Goal: Information Seeking & Learning: Check status

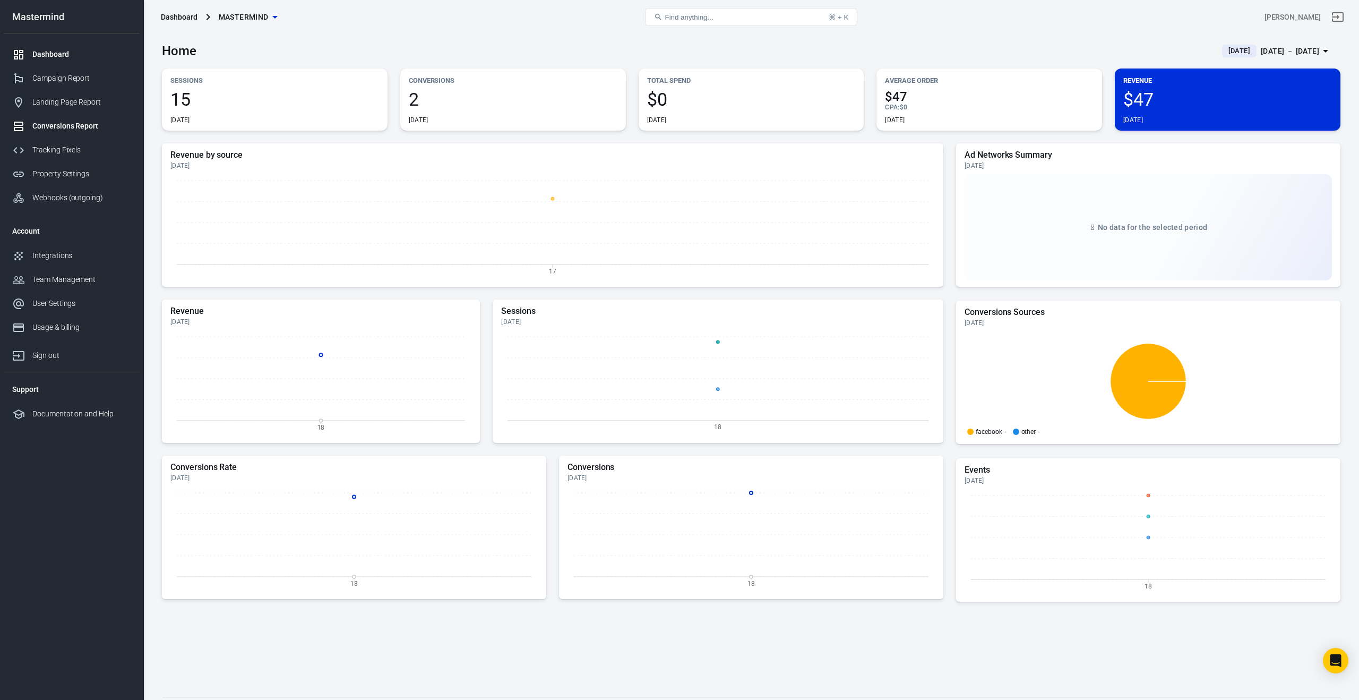
click at [54, 123] on div "Conversions Report" at bounding box center [81, 126] width 99 height 11
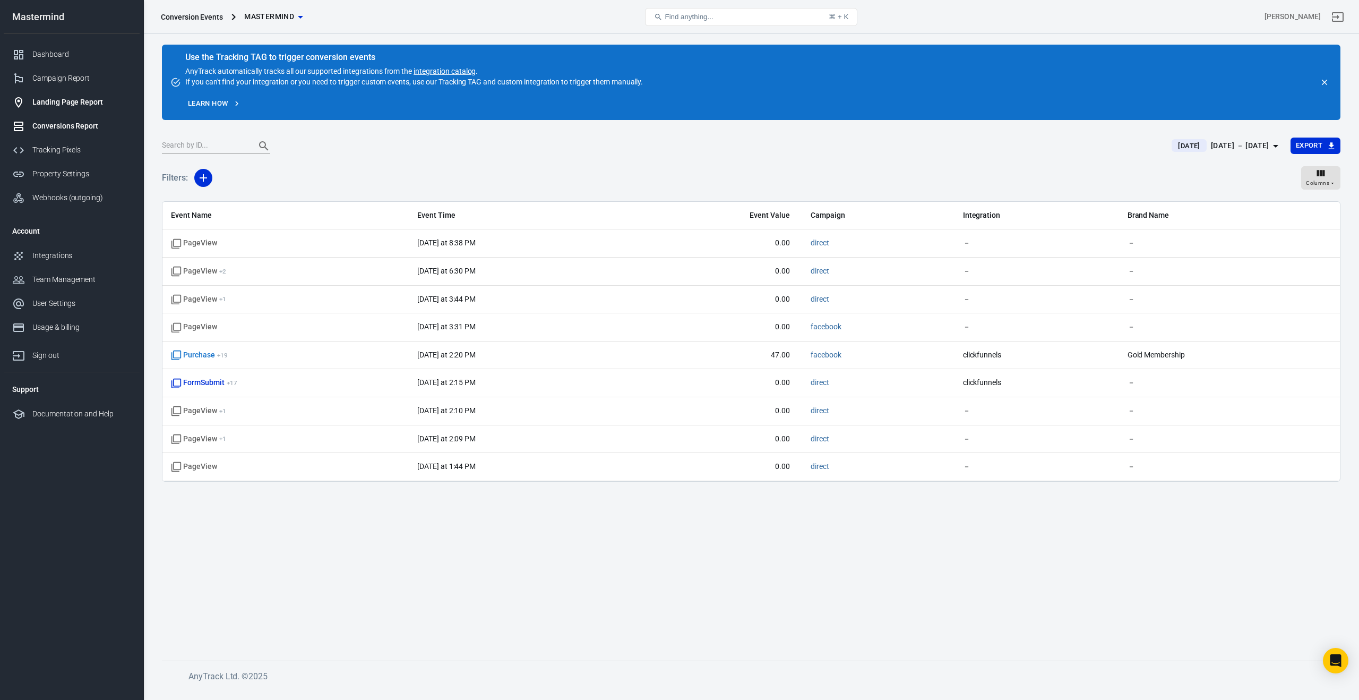
click at [51, 99] on div "Landing Page Report" at bounding box center [81, 102] width 99 height 11
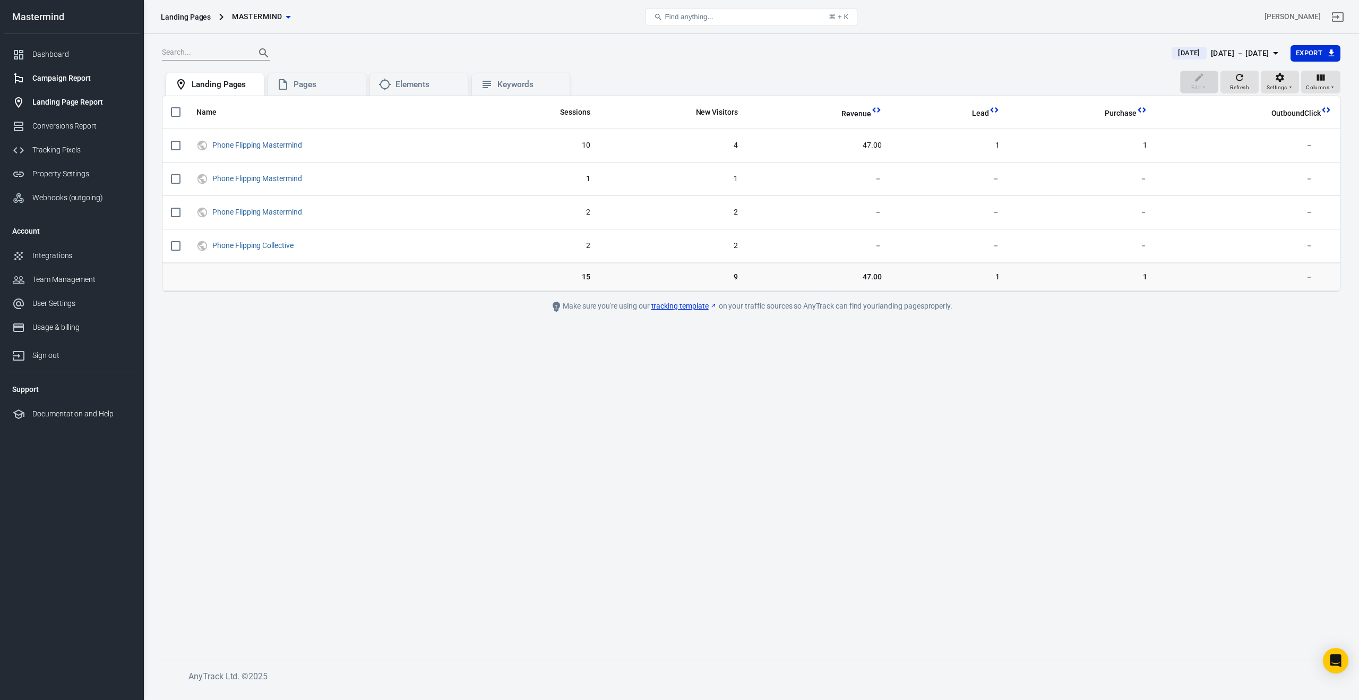
click at [56, 76] on div "Campaign Report" at bounding box center [81, 78] width 99 height 11
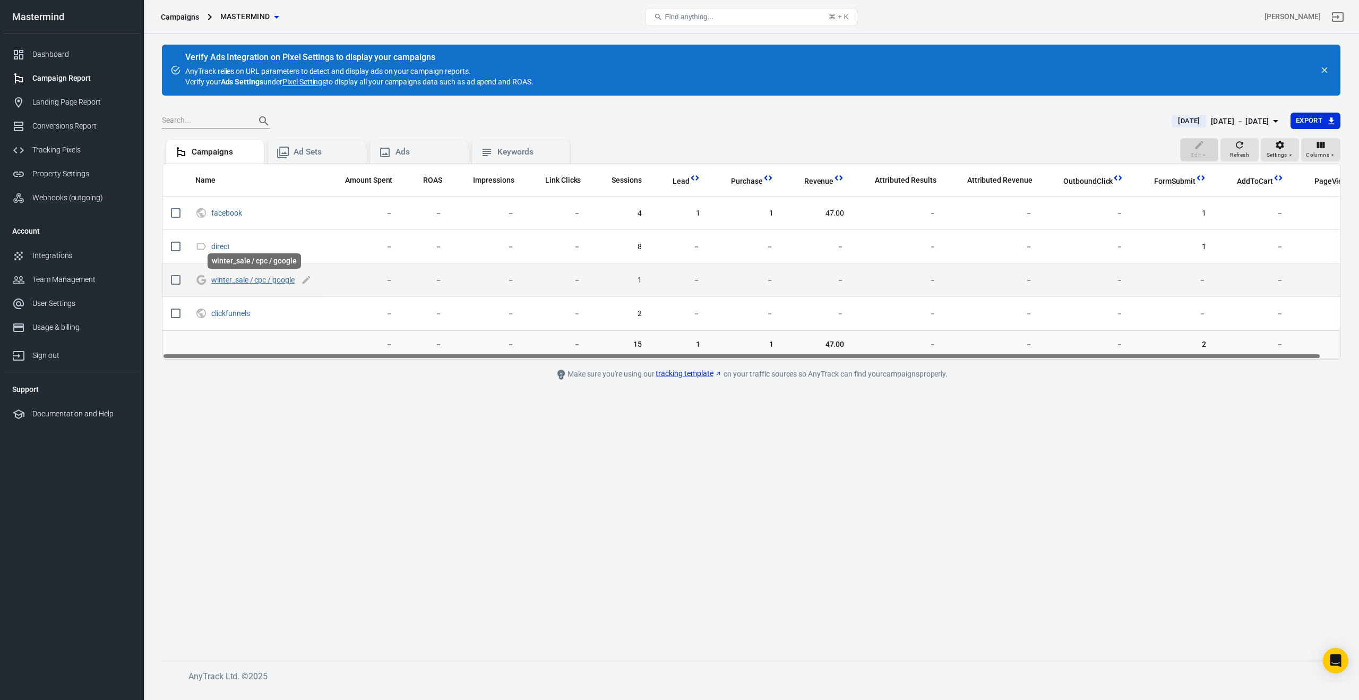
click at [266, 279] on link "winter_sale / cpc / google" at bounding box center [252, 280] width 83 height 8
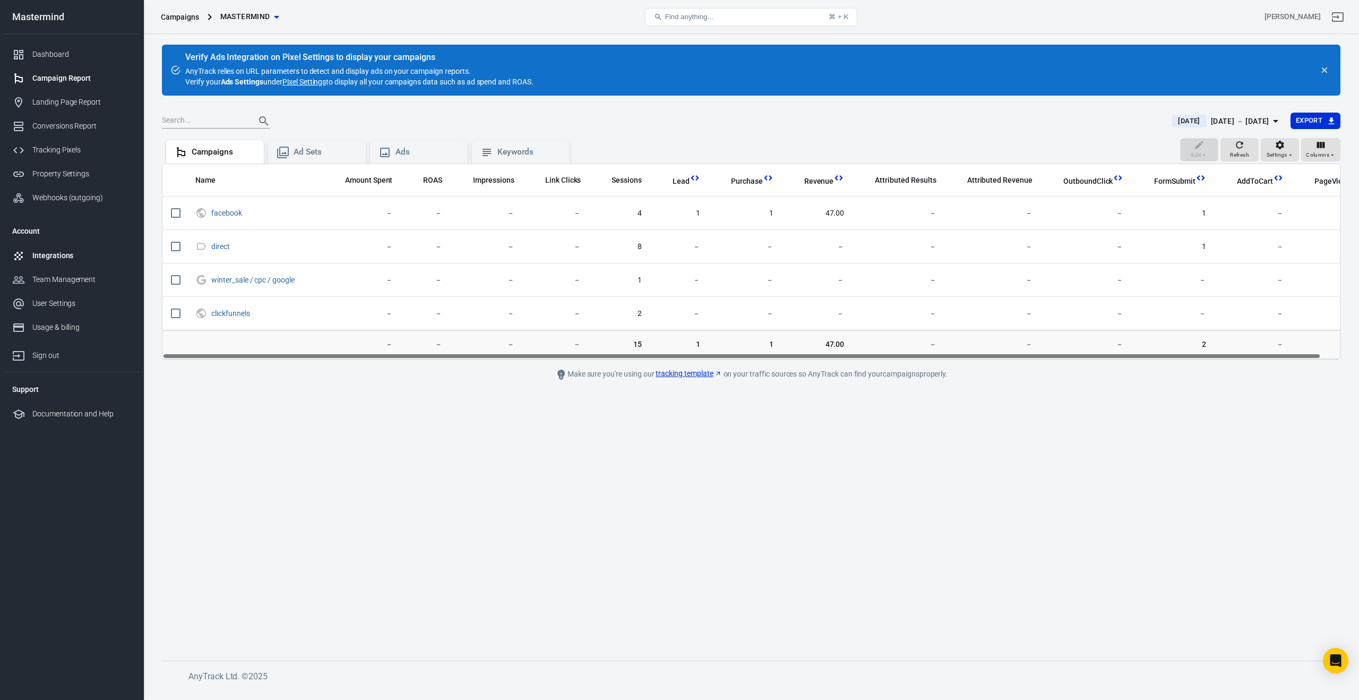
click at [56, 261] on link "Integrations" at bounding box center [72, 256] width 136 height 24
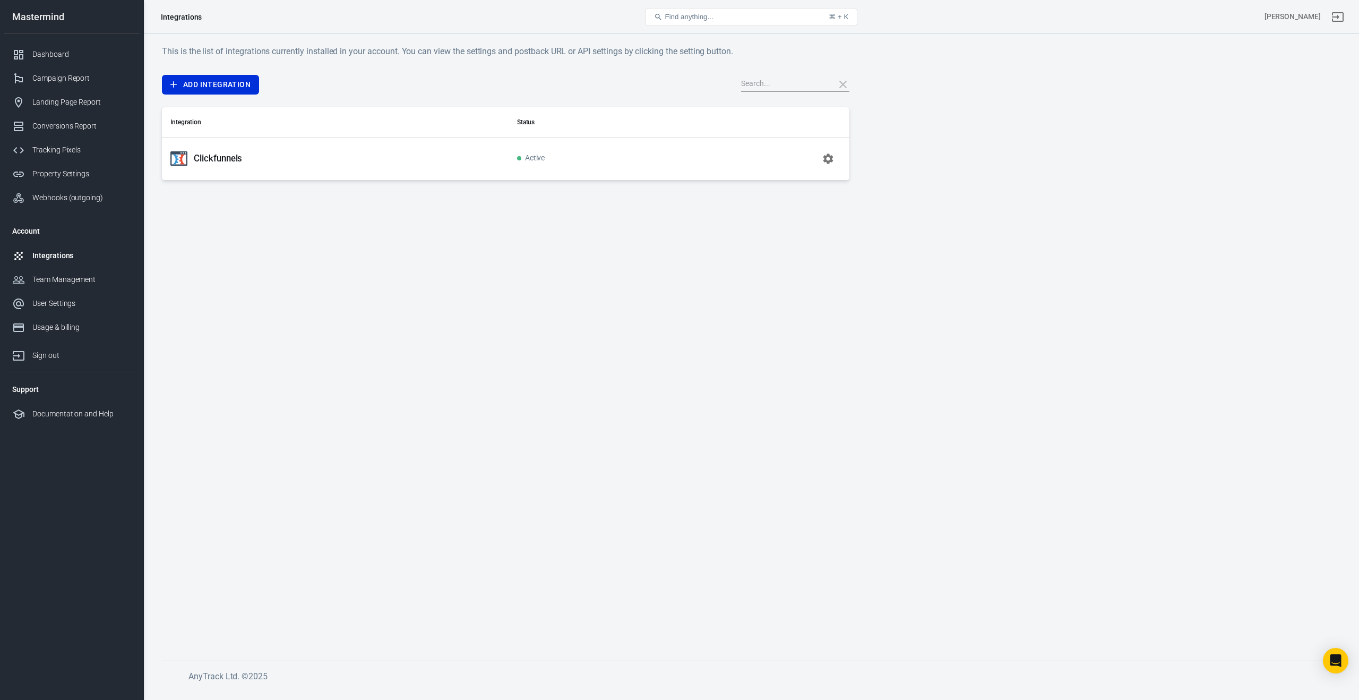
click at [301, 159] on div "Clickfunnels" at bounding box center [335, 158] width 330 height 17
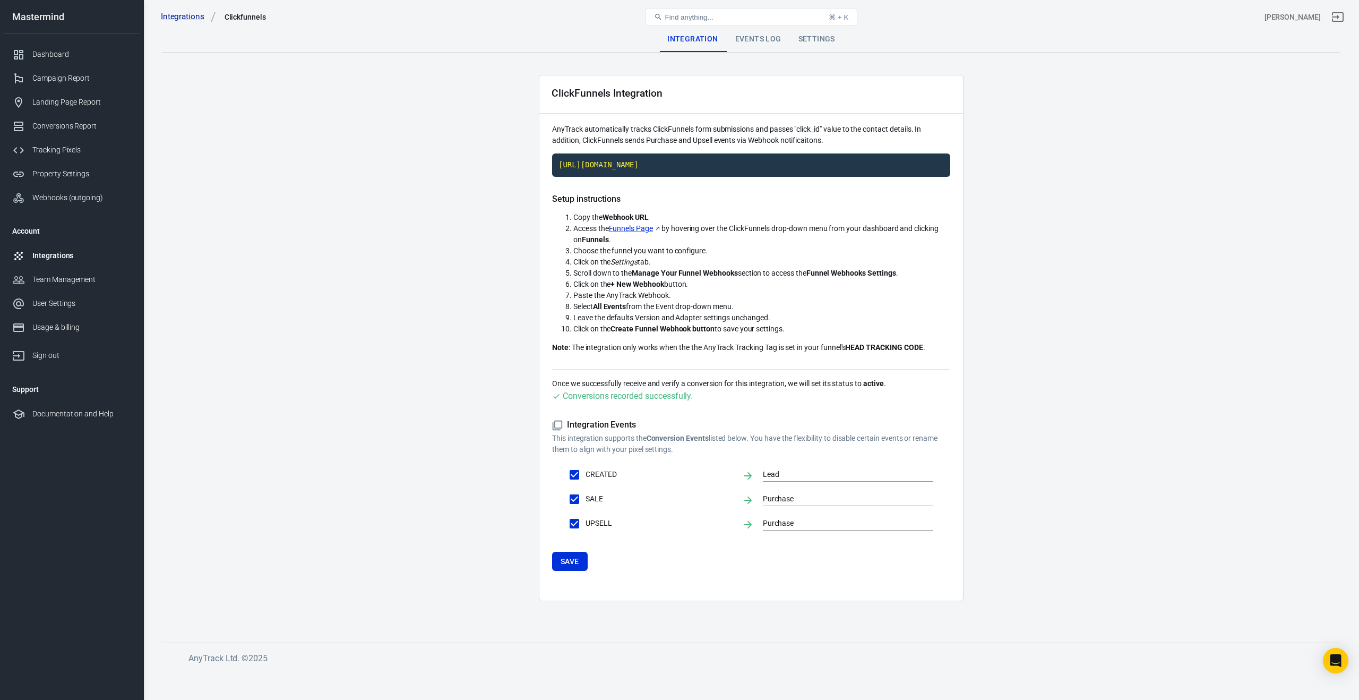
click at [767, 39] on div "Events Log" at bounding box center [758, 39] width 63 height 25
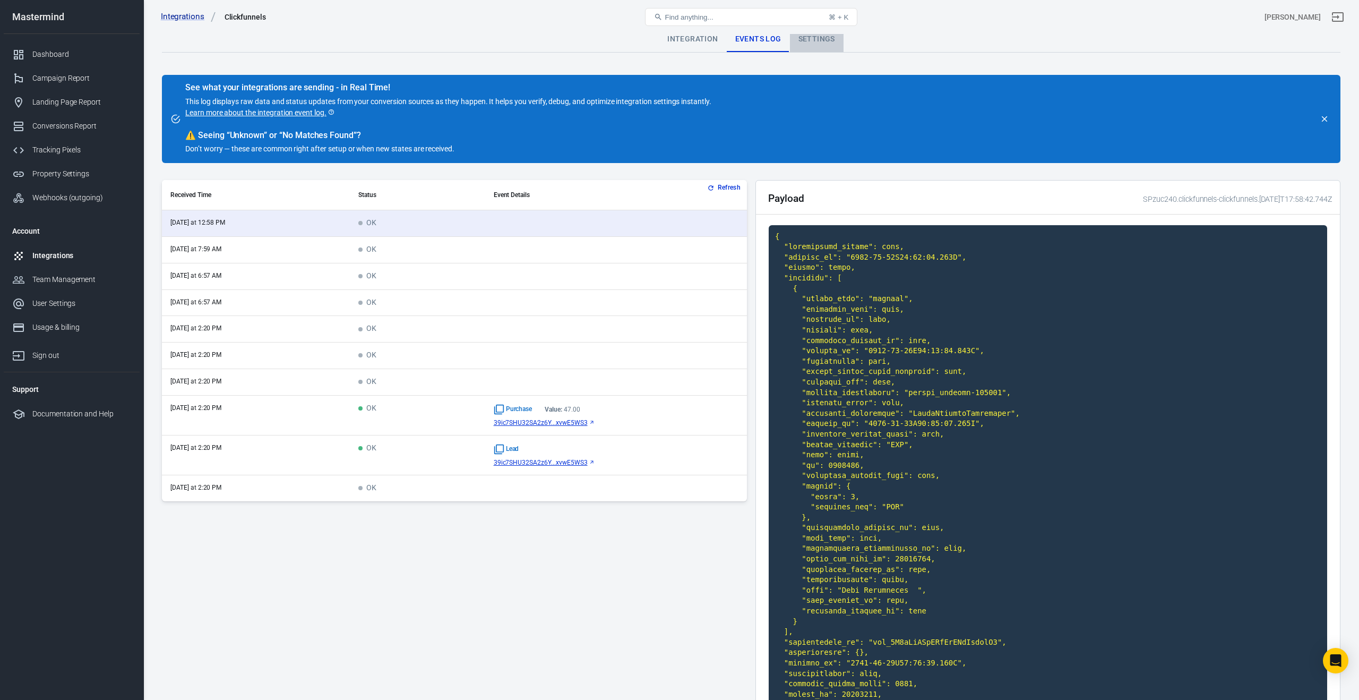
click at [808, 39] on div "Settings" at bounding box center [817, 39] width 54 height 25
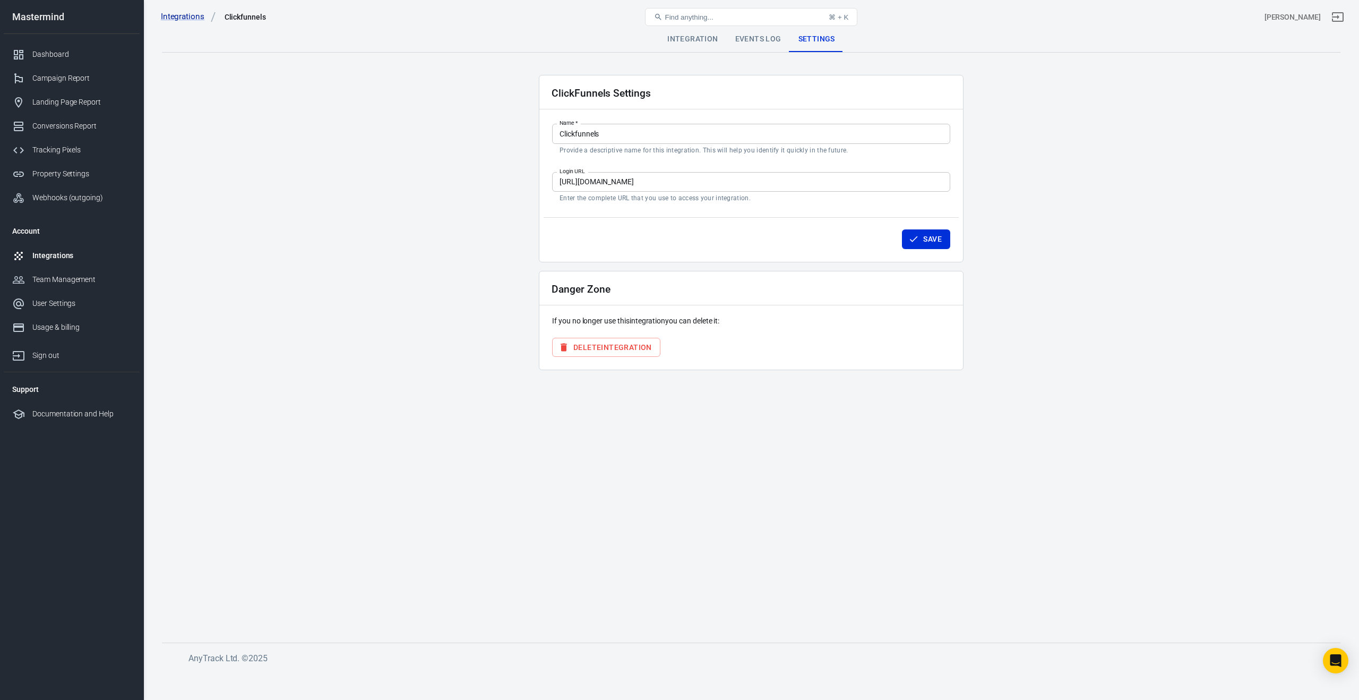
click at [777, 39] on div "Events Log" at bounding box center [758, 39] width 63 height 25
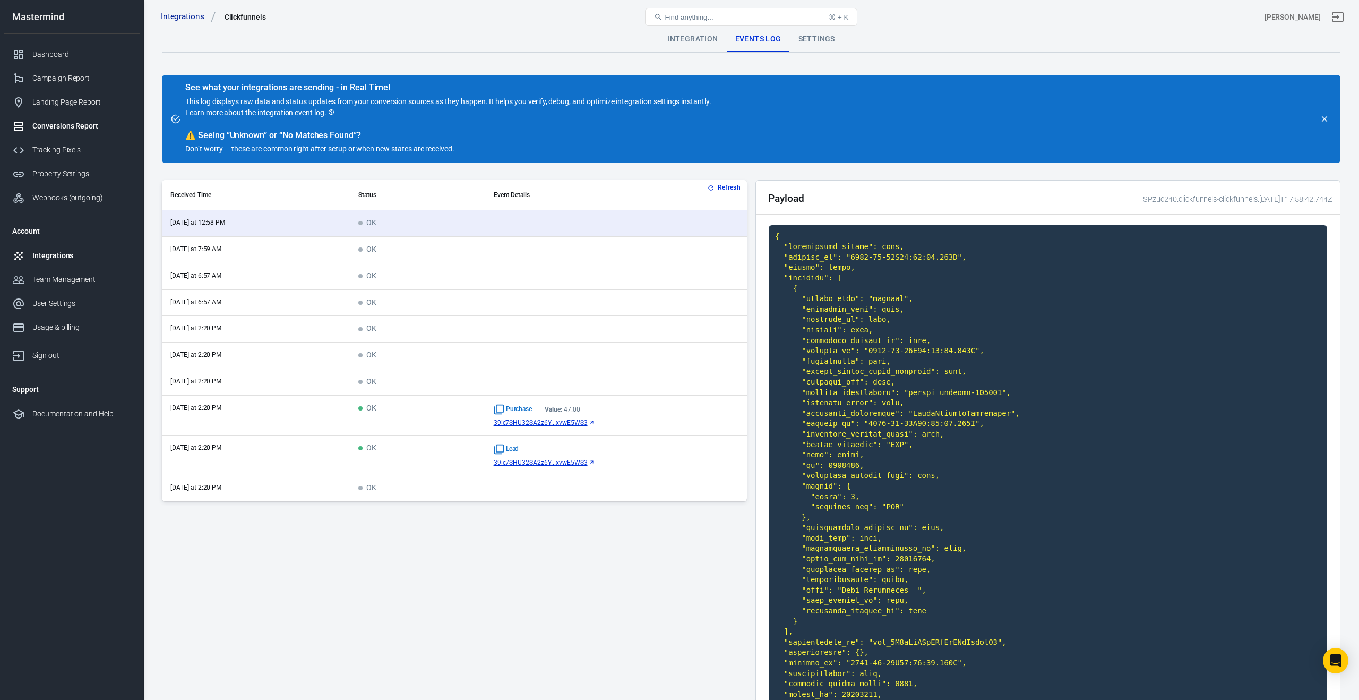
click at [61, 127] on div "Conversions Report" at bounding box center [81, 126] width 99 height 11
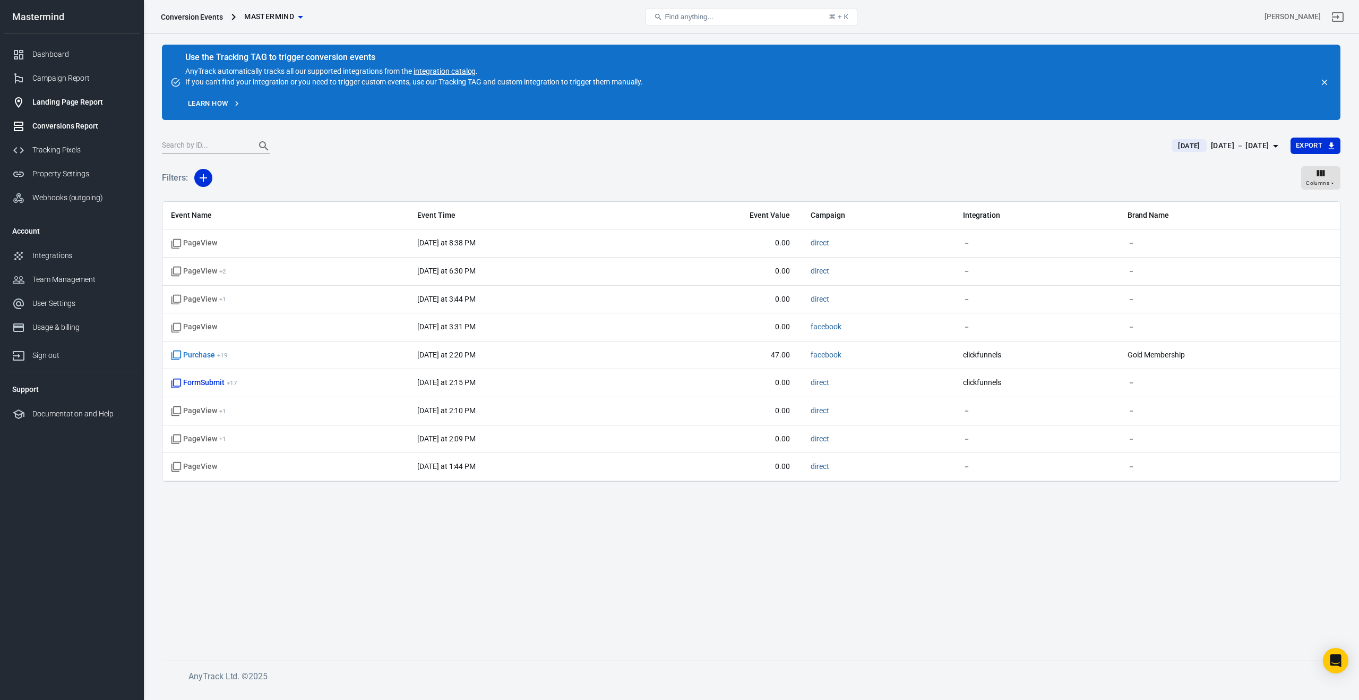
click at [54, 104] on div "Landing Page Report" at bounding box center [81, 102] width 99 height 11
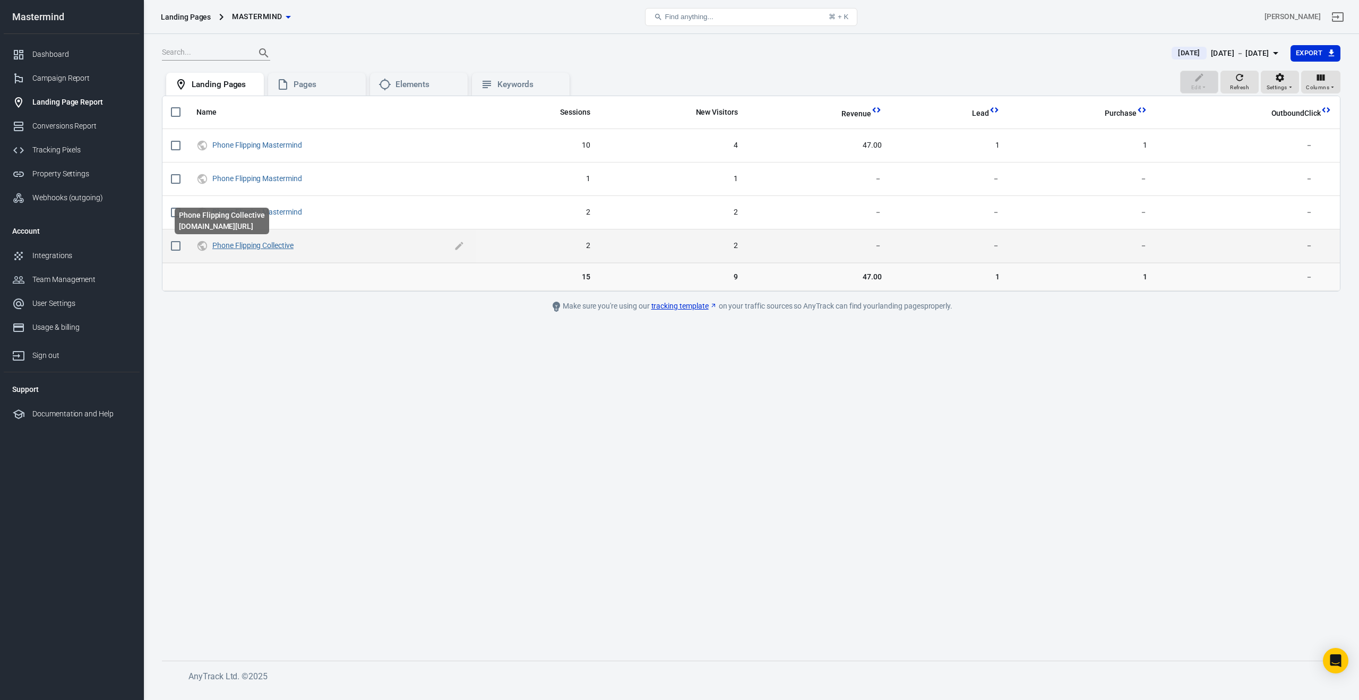
click at [270, 247] on link "Phone Flipping Collective" at bounding box center [252, 245] width 81 height 8
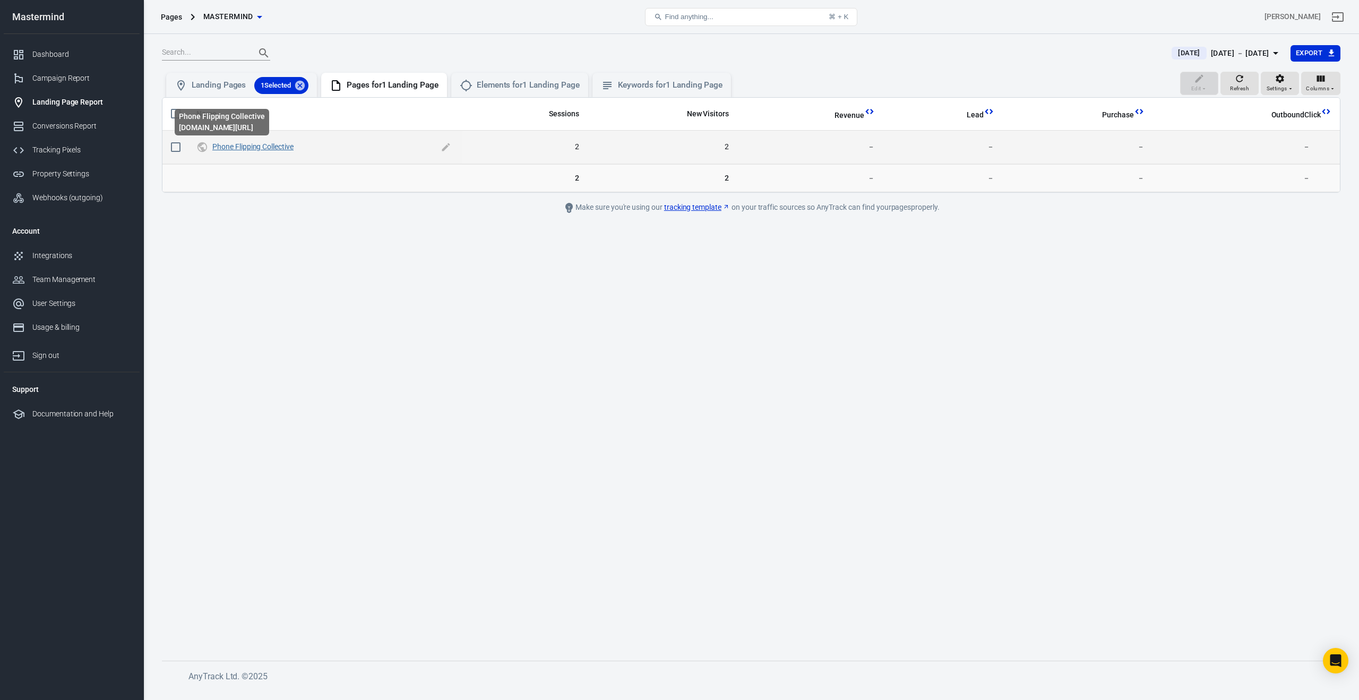
click at [258, 146] on link "Phone Flipping Collective" at bounding box center [252, 146] width 81 height 8
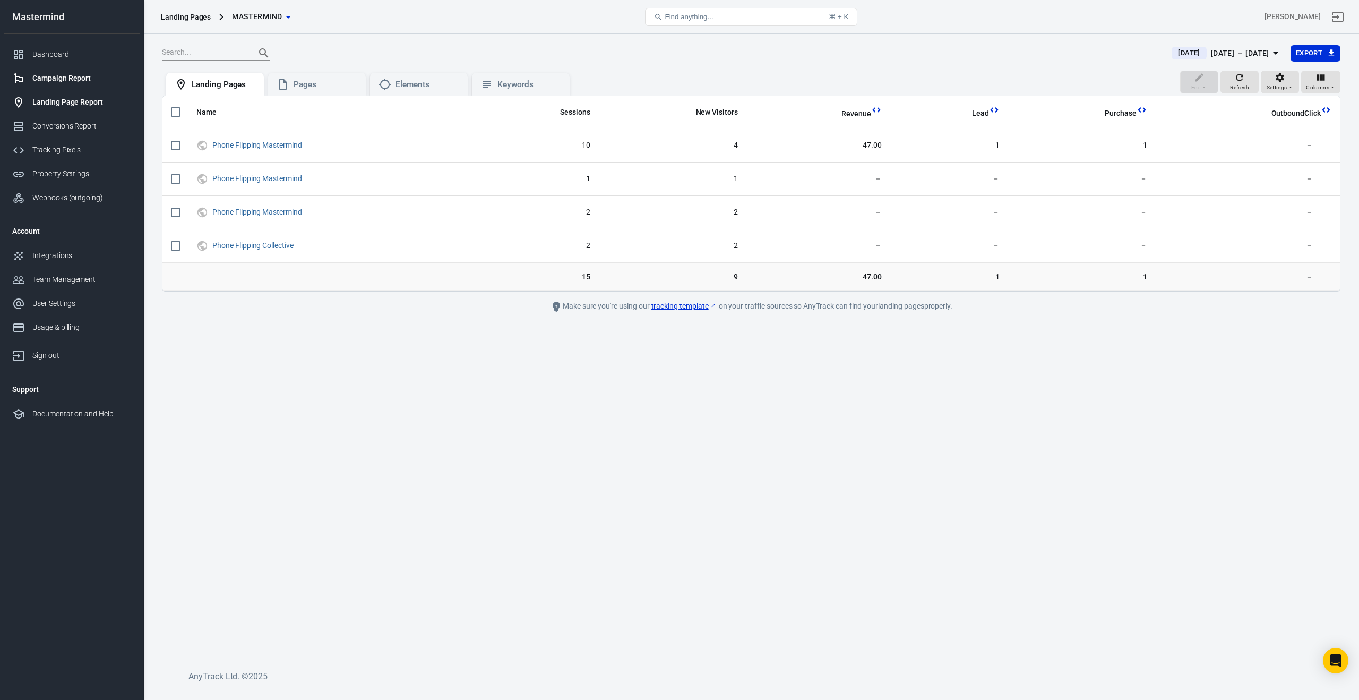
click at [62, 78] on div "Campaign Report" at bounding box center [81, 78] width 99 height 11
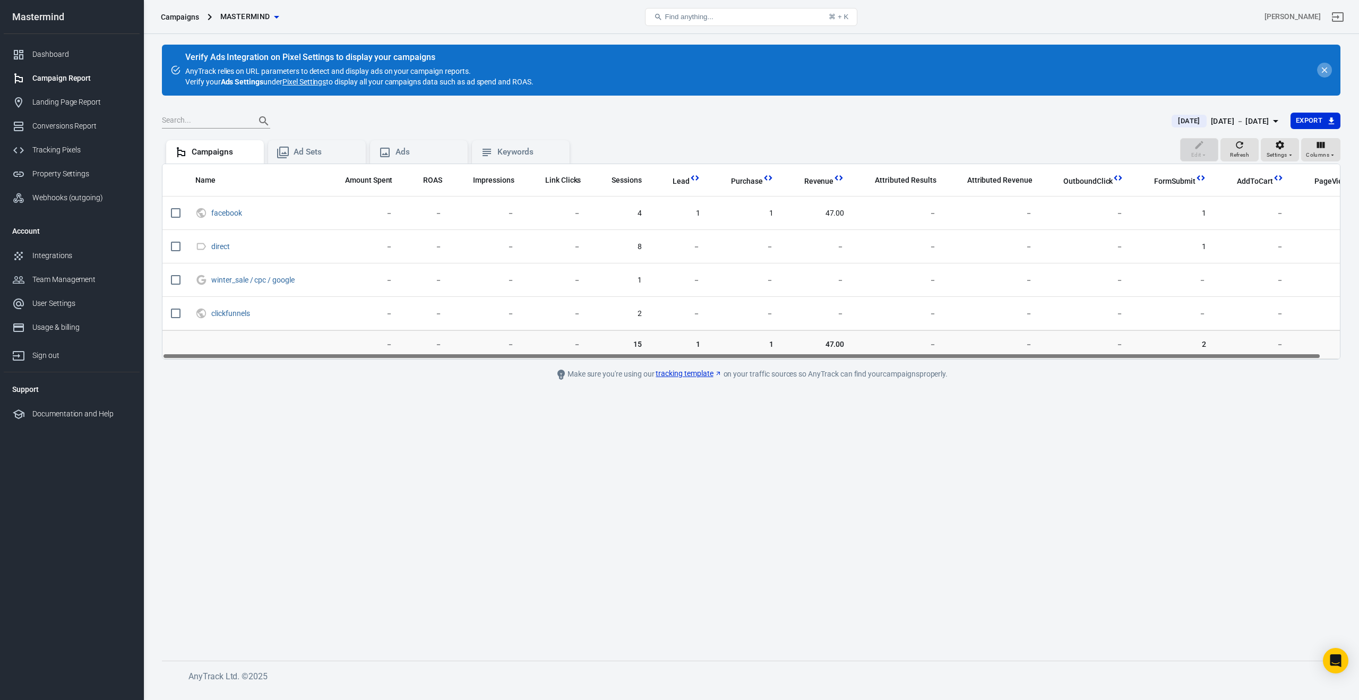
click at [1327, 71] on icon "close" at bounding box center [1325, 70] width 10 height 10
click at [1321, 72] on icon "close" at bounding box center [1325, 70] width 10 height 10
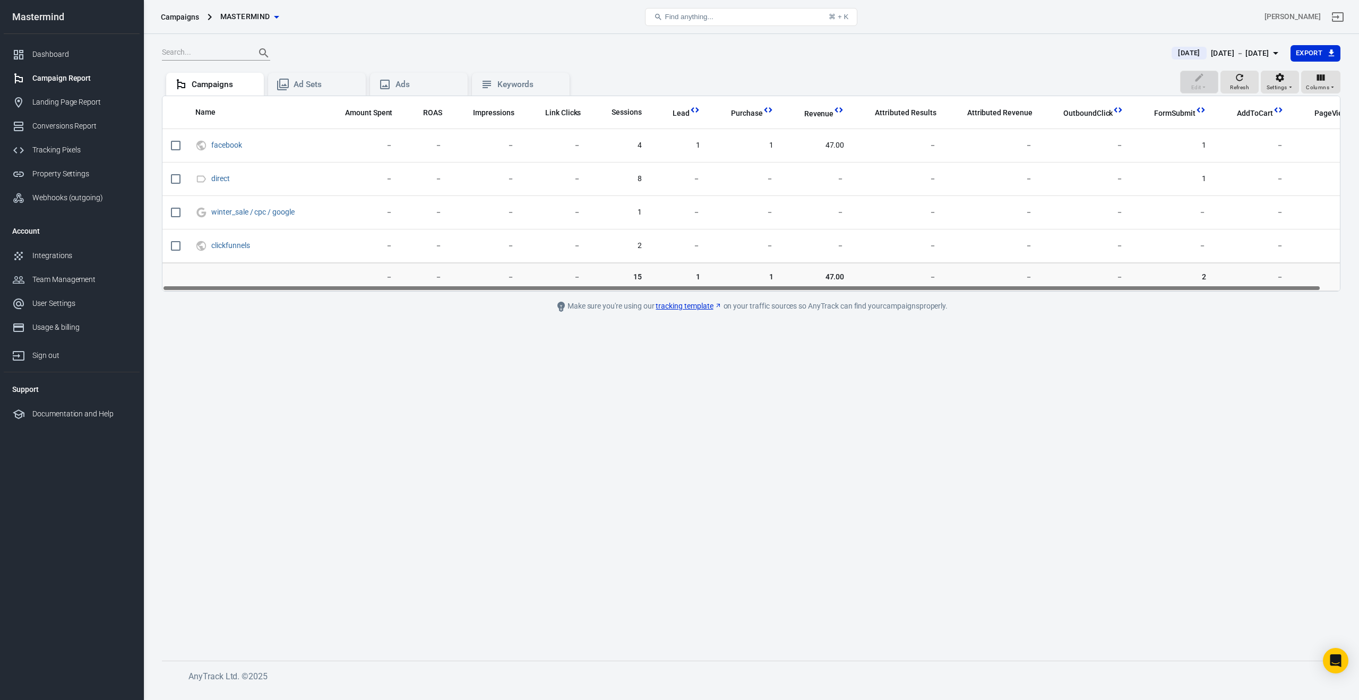
click at [265, 18] on span "Mastermind" at bounding box center [245, 16] width 50 height 13
click at [401, 40] on div at bounding box center [679, 350] width 1359 height 700
click at [1242, 49] on div "[DATE] － [DATE]" at bounding box center [1240, 53] width 58 height 13
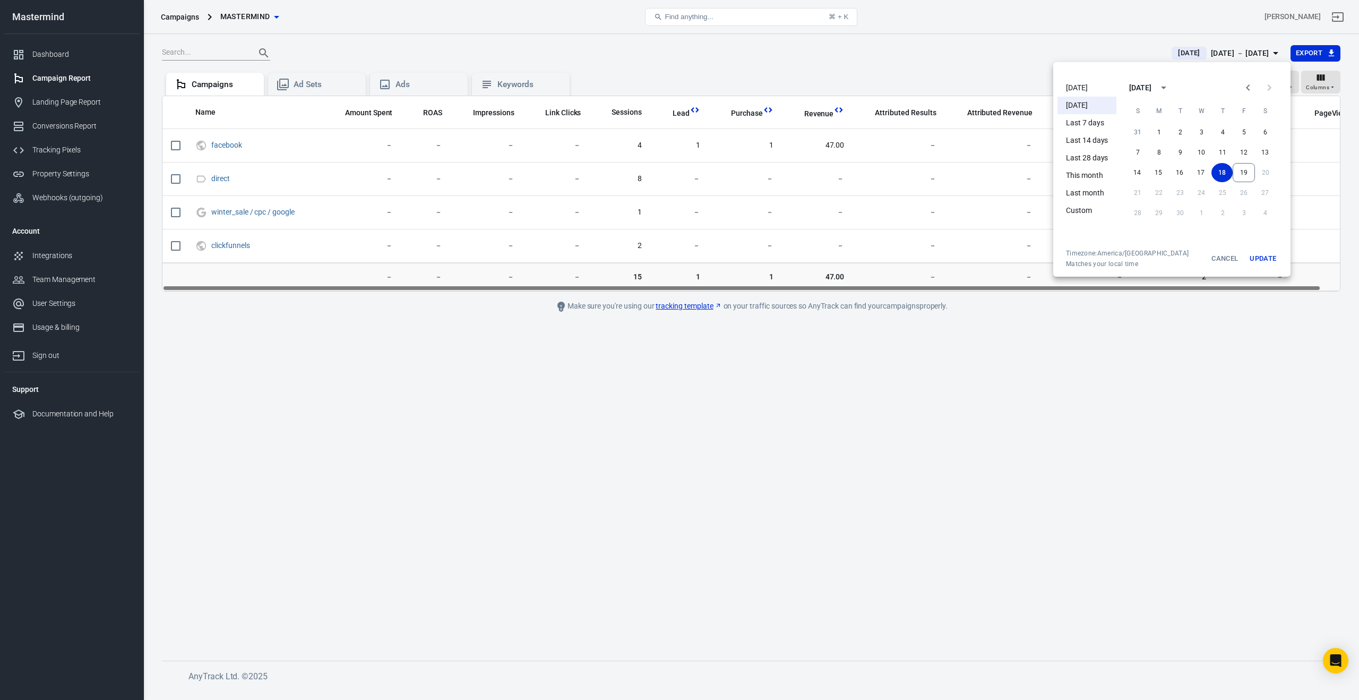
click at [1091, 123] on li "Last 7 days" at bounding box center [1086, 123] width 59 height 18
click at [1254, 256] on button "Update" at bounding box center [1263, 258] width 34 height 19
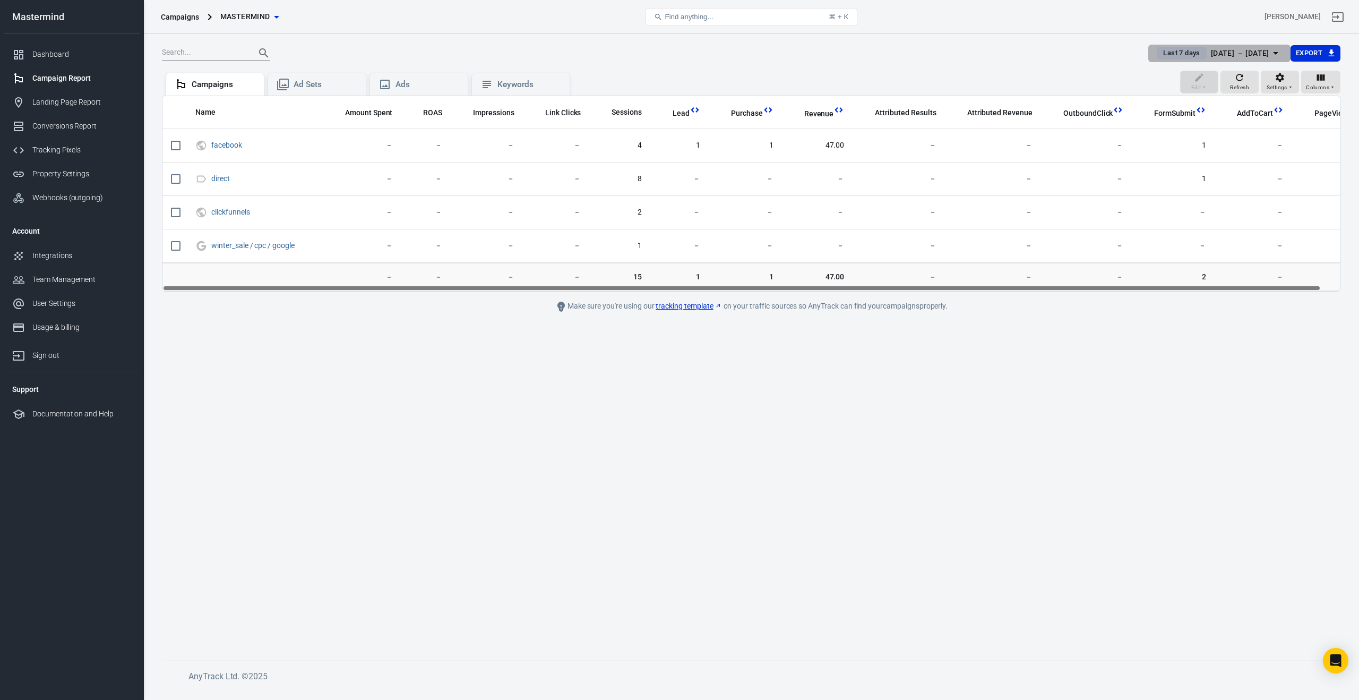
click at [1221, 56] on div "[DATE] － [DATE]" at bounding box center [1240, 53] width 58 height 13
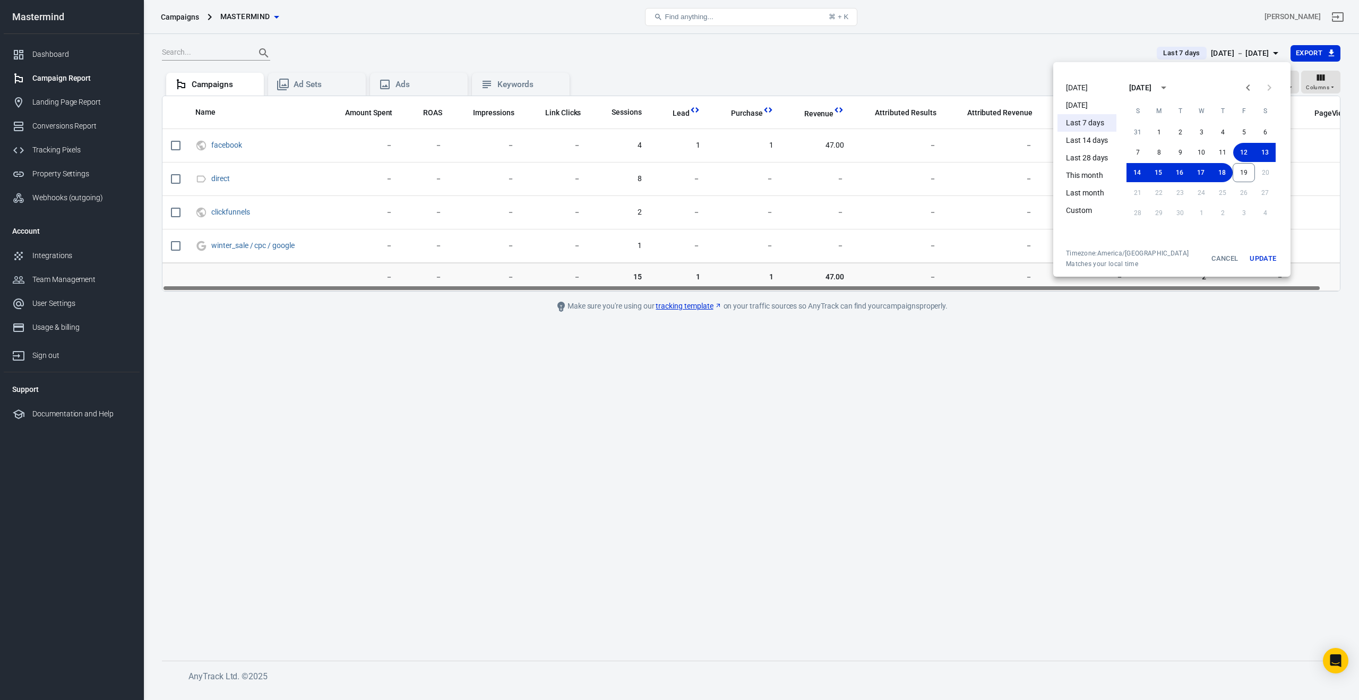
click at [1080, 205] on li "Custom" at bounding box center [1086, 211] width 59 height 18
click at [1085, 174] on li "This month" at bounding box center [1086, 176] width 59 height 18
click at [1262, 257] on button "Update" at bounding box center [1263, 258] width 34 height 19
